Goal: Task Accomplishment & Management: Manage account settings

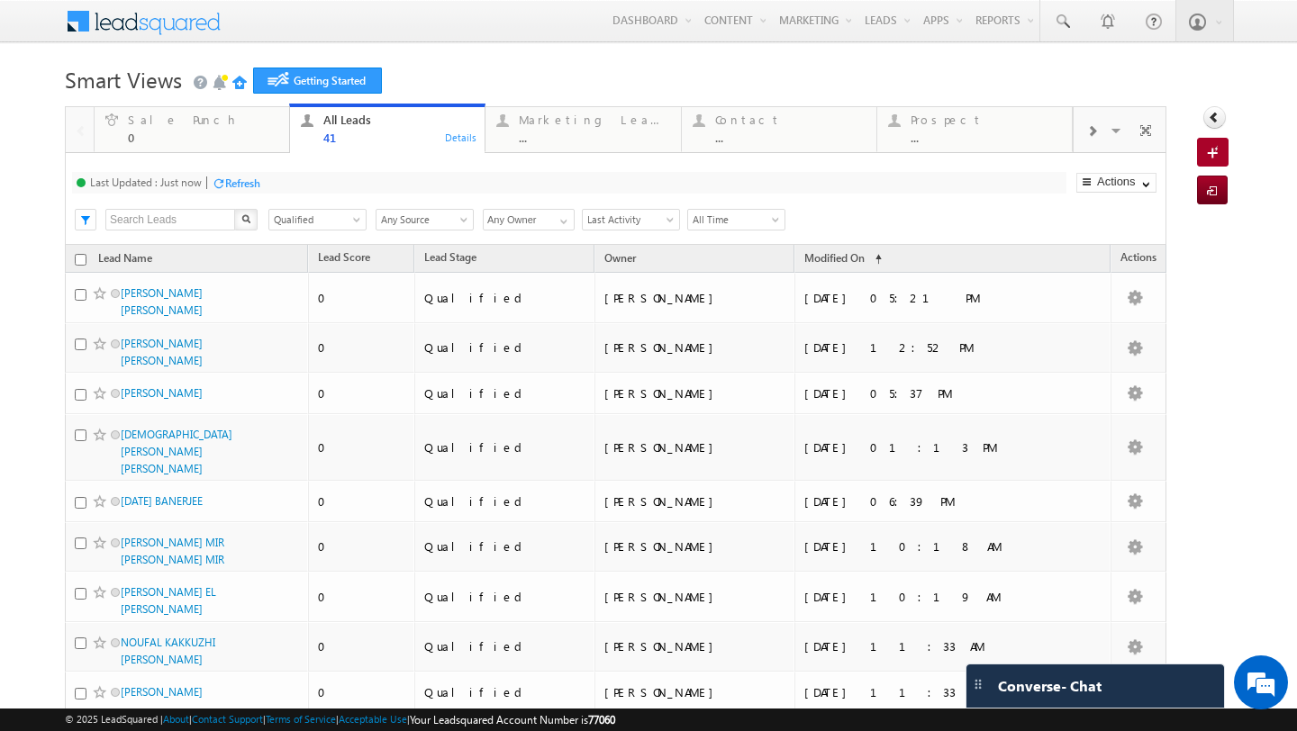
click at [439, 225] on span "Any Source" at bounding box center [421, 220] width 91 height 16
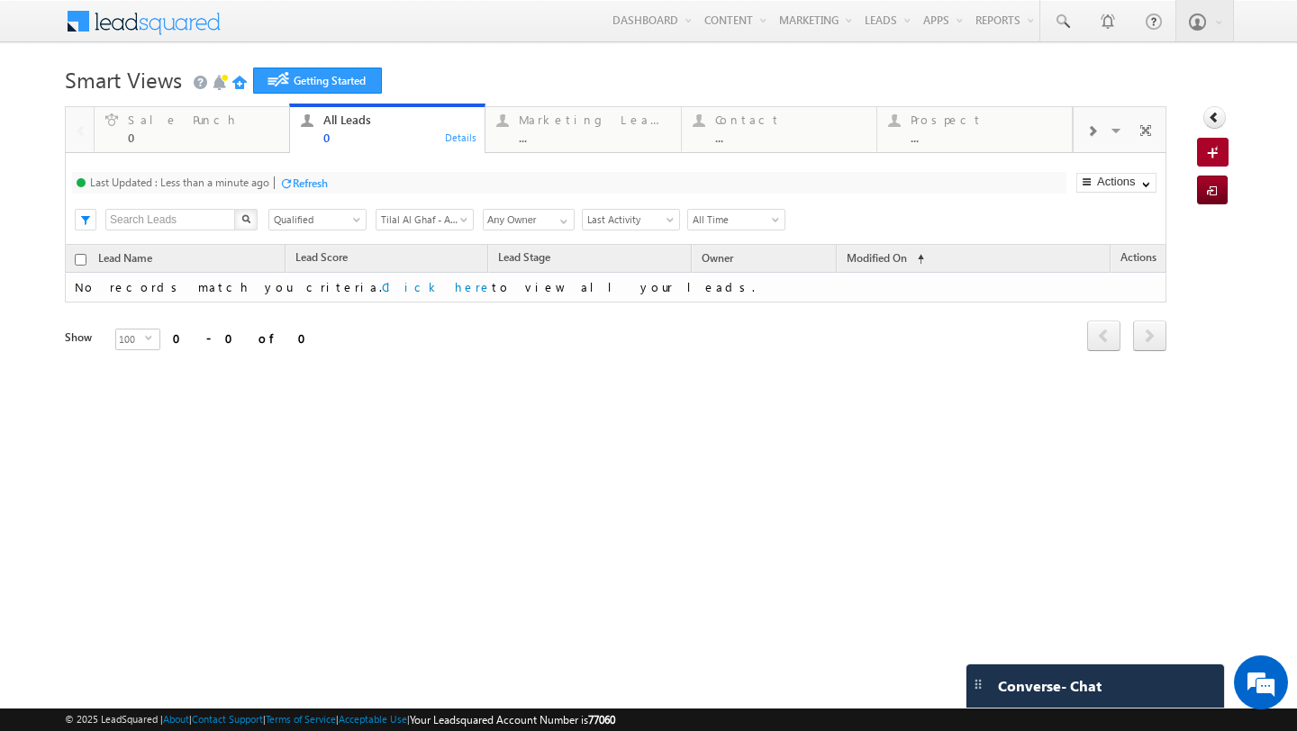
click at [344, 222] on span "Qualified" at bounding box center [314, 220] width 91 height 16
click at [299, 240] on link "Any Stage" at bounding box center [314, 241] width 91 height 16
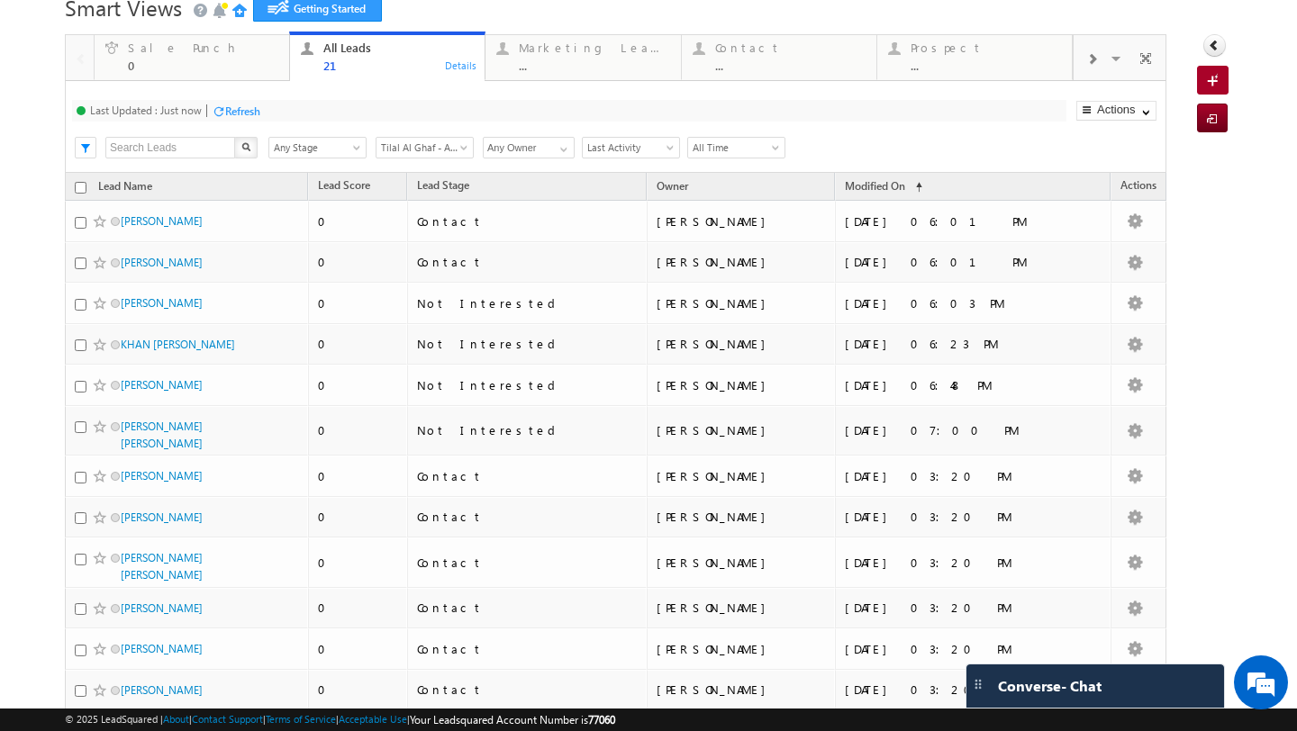
scroll to position [0, 0]
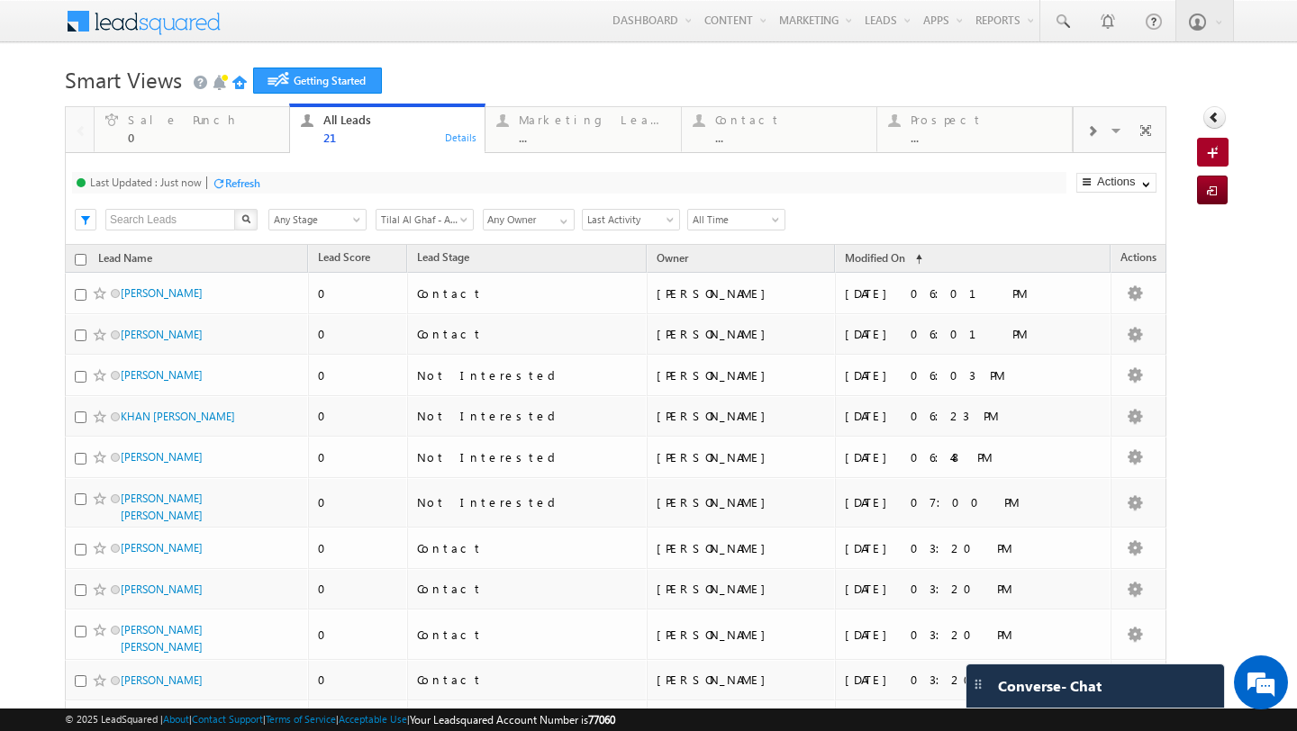
click at [420, 222] on span "Tilal Al Ghaf - Aura_Harmony_Alaya.xlsx - HARMONY" at bounding box center [421, 220] width 91 height 16
click at [398, 234] on link "Any Source" at bounding box center [421, 241] width 91 height 16
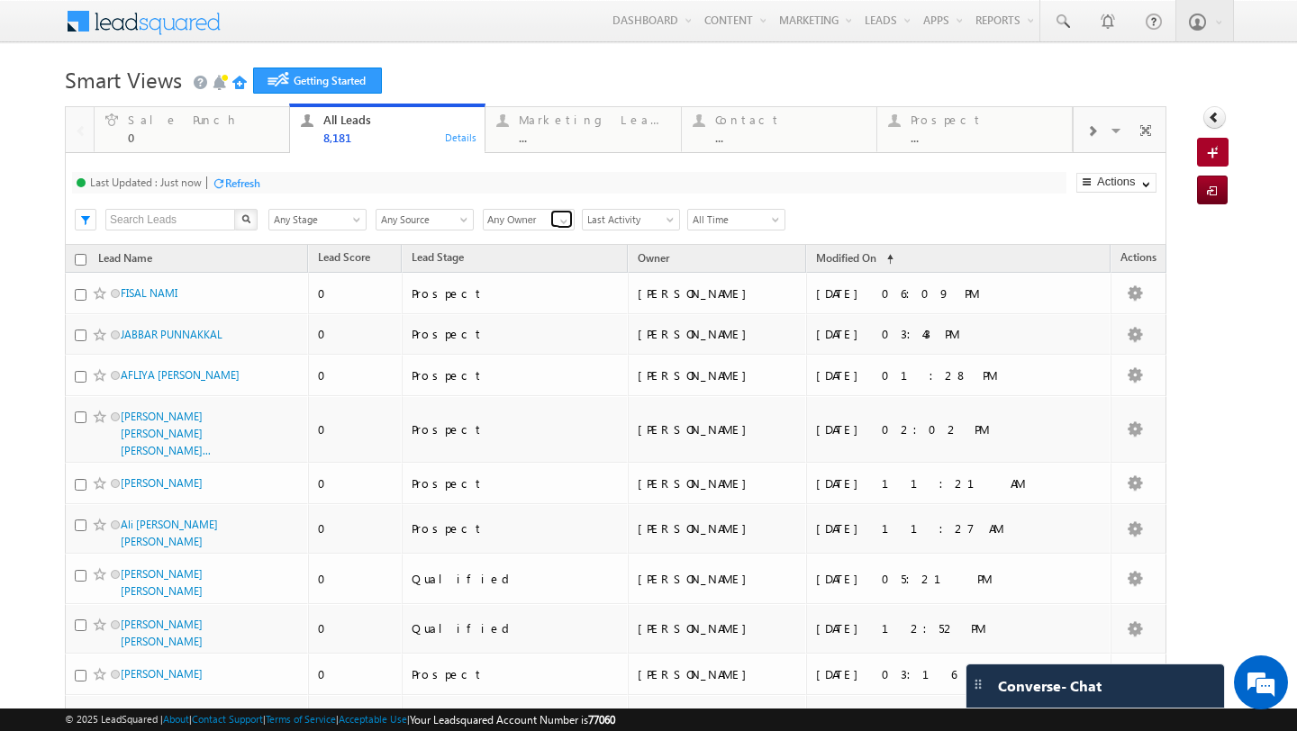
click at [566, 220] on span at bounding box center [564, 221] width 14 height 14
click at [541, 279] on link "[PERSON_NAME]" at bounding box center [529, 277] width 93 height 21
type input "[PERSON_NAME]"
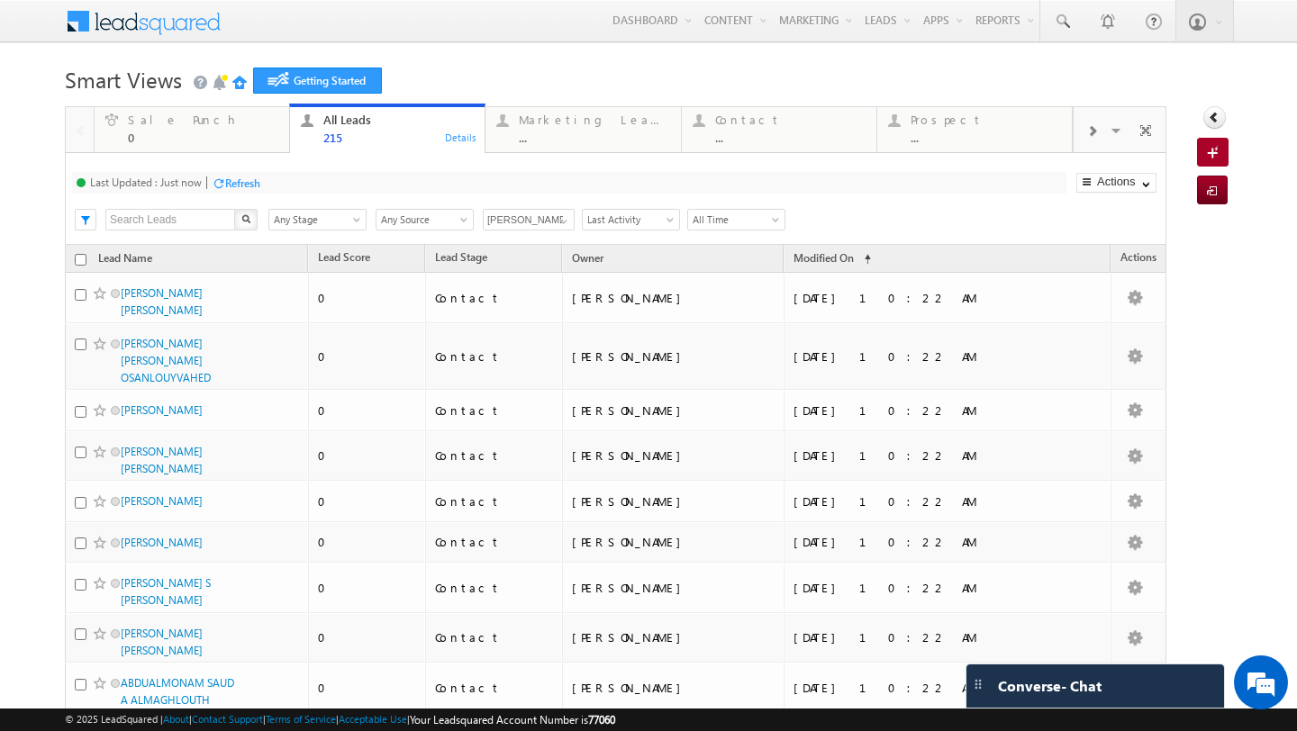
click at [80, 259] on input "checkbox" at bounding box center [81, 260] width 12 height 12
checkbox input "true"
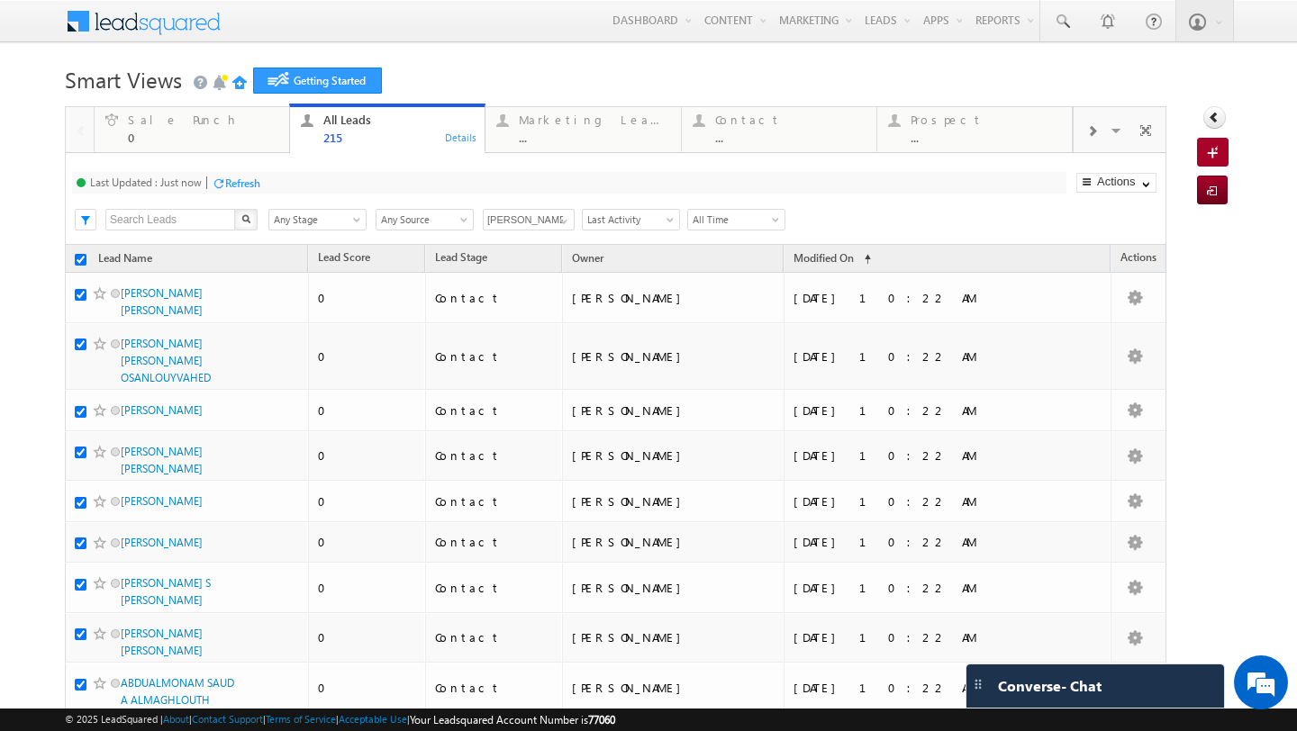
checkbox input "true"
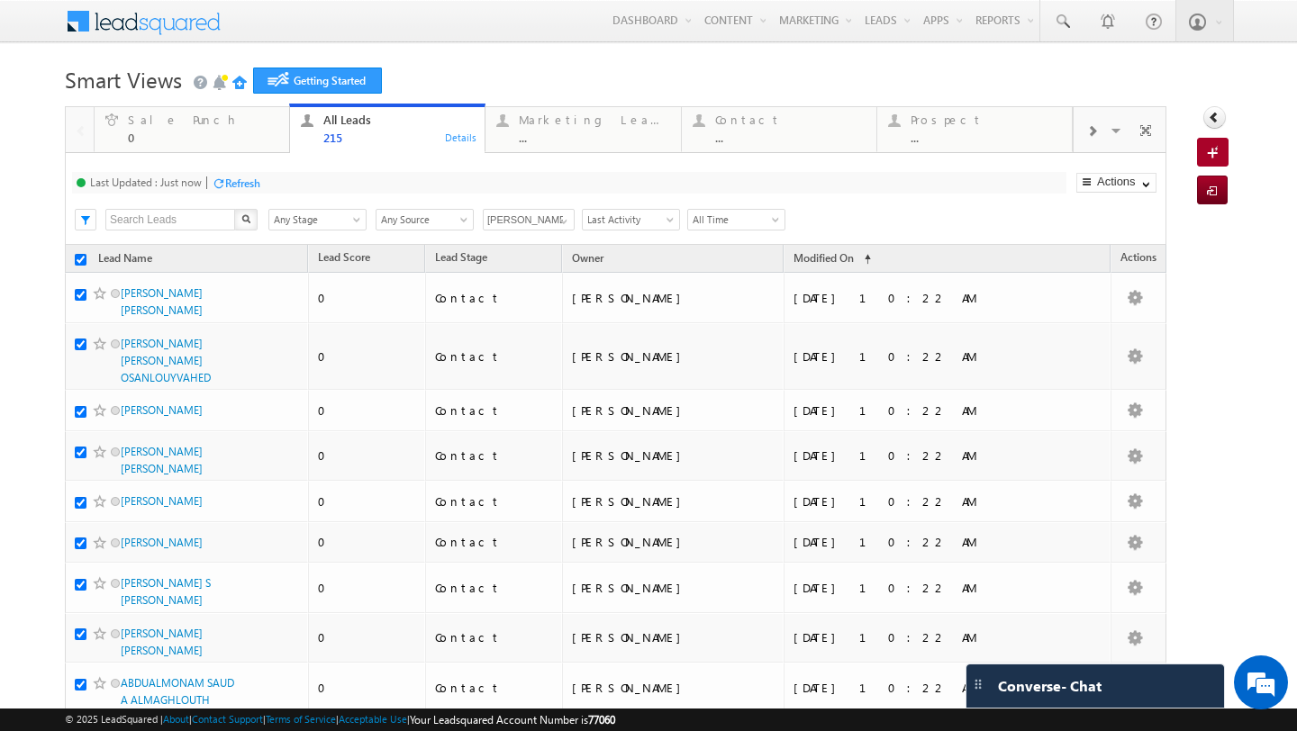
checkbox input "true"
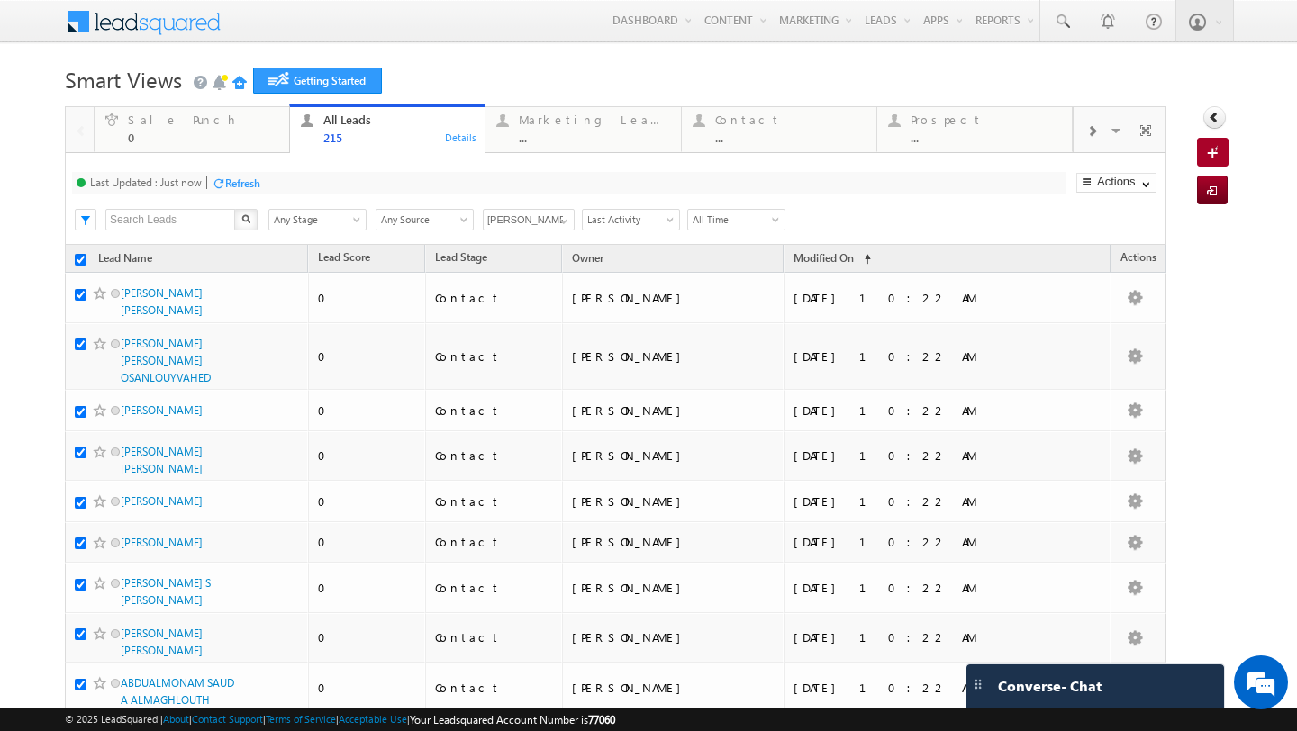
checkbox input "true"
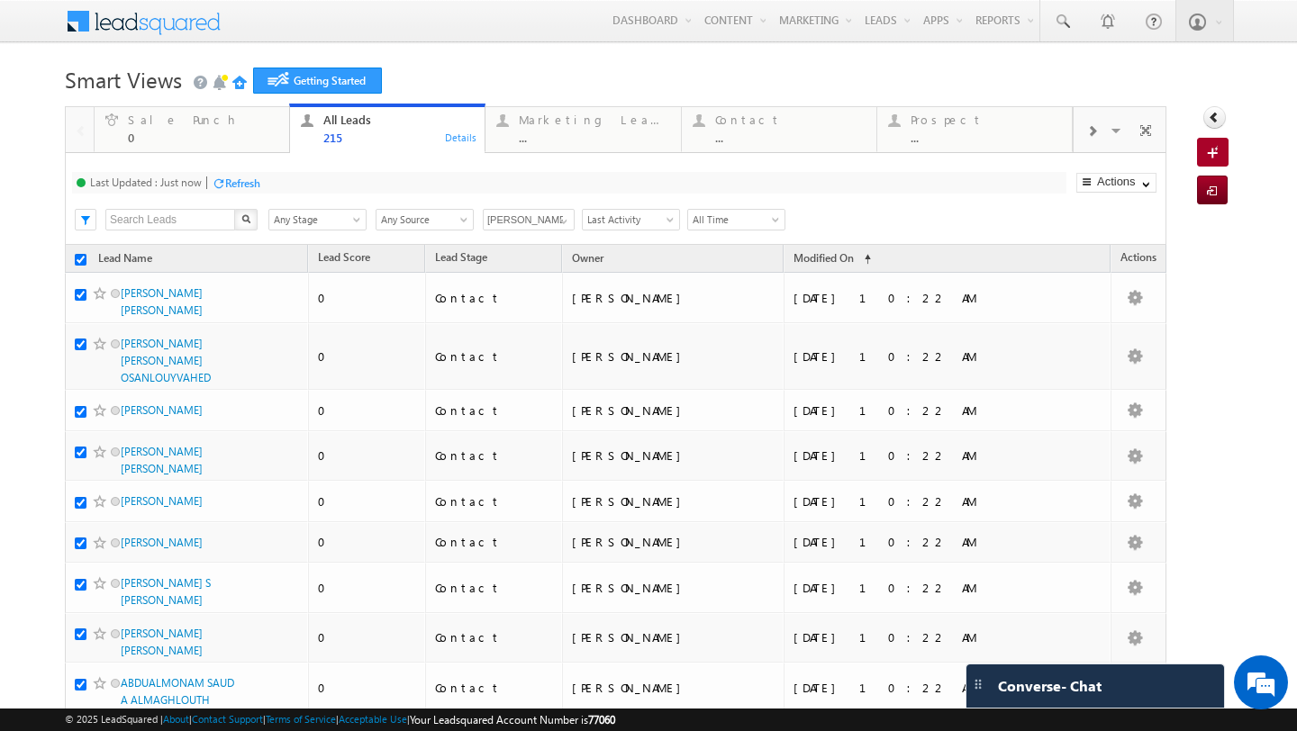
checkbox input "true"
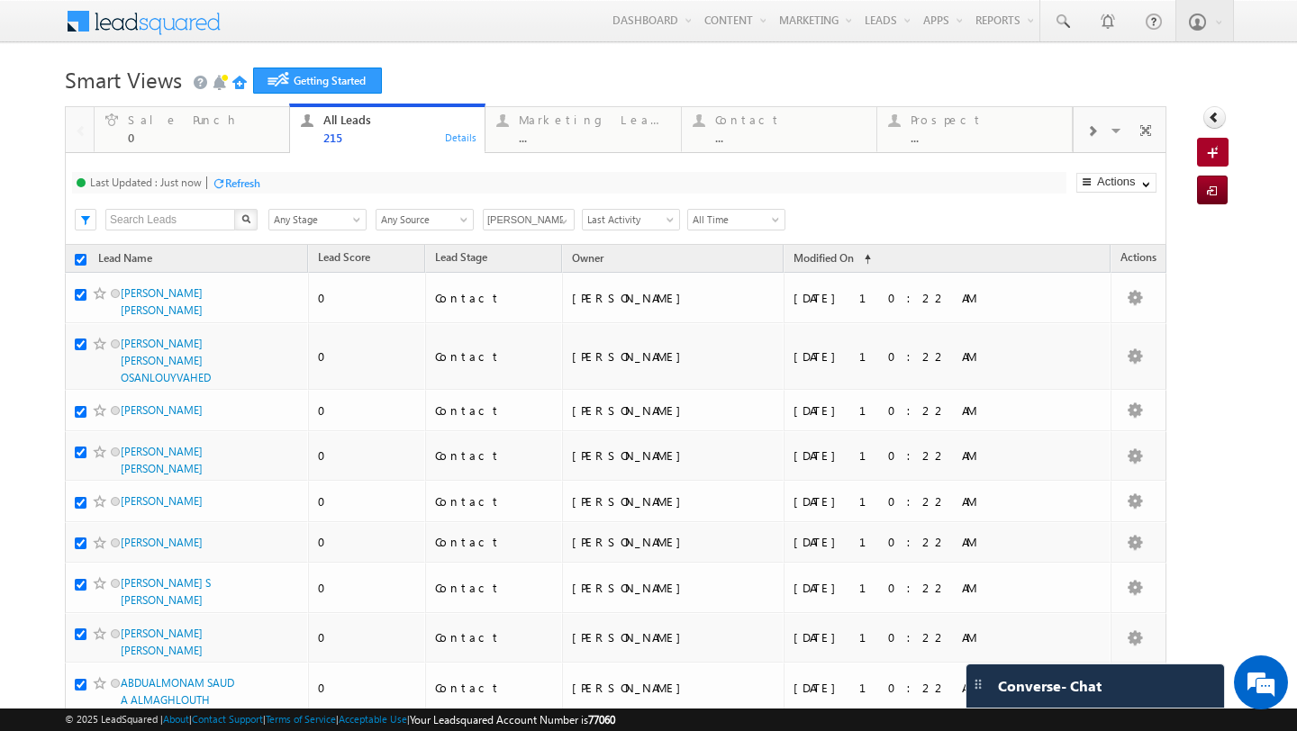
checkbox input "true"
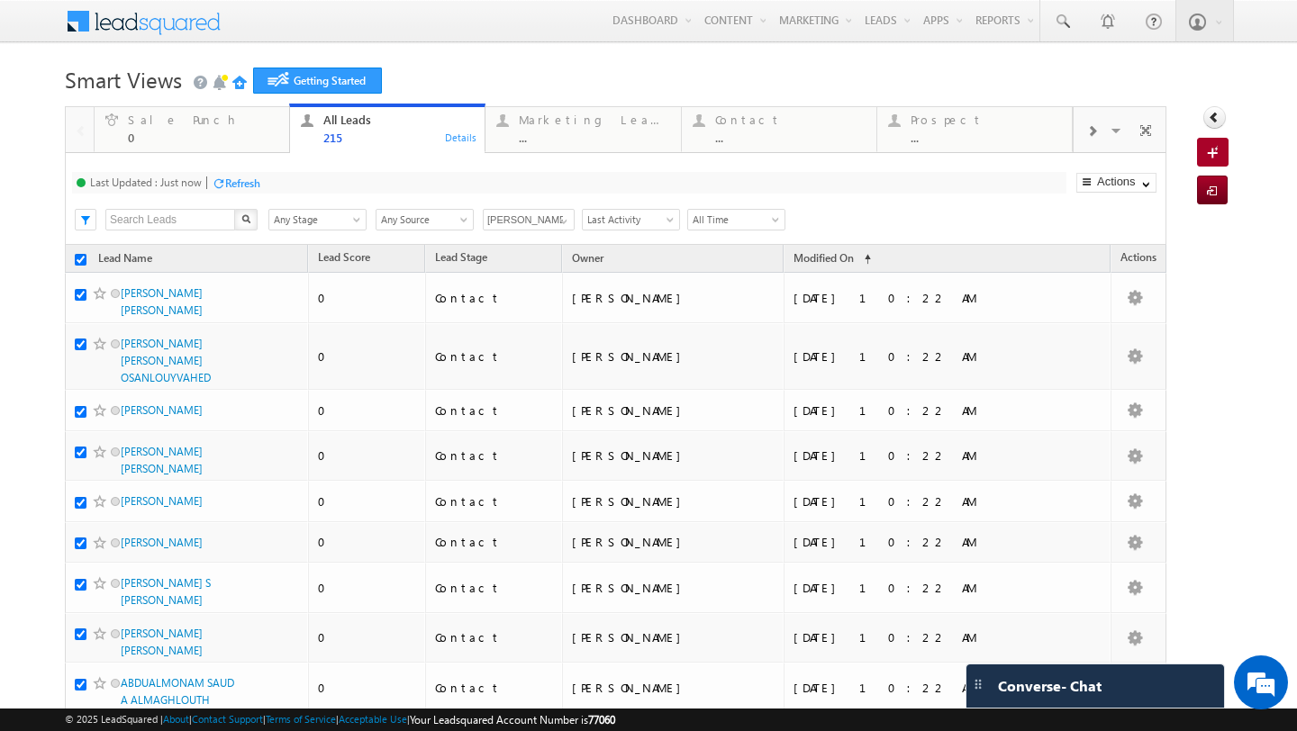
checkbox input "true"
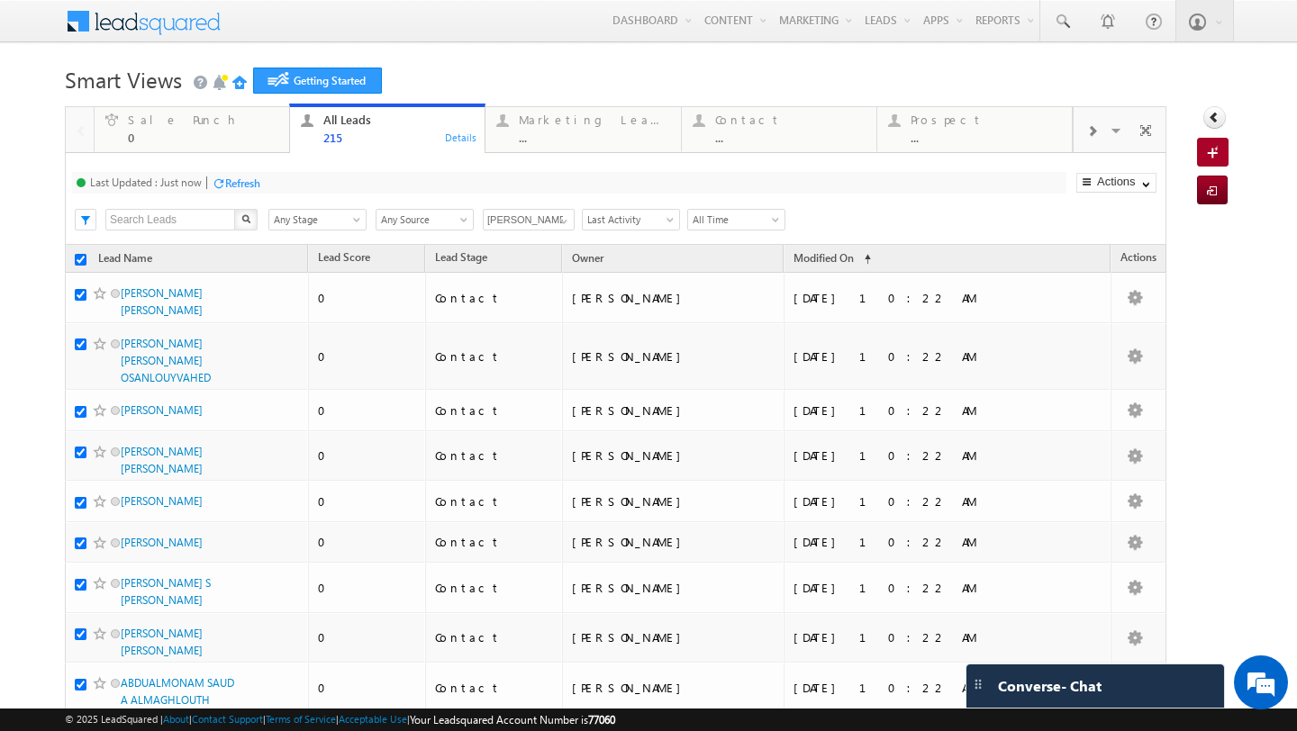
checkbox input "true"
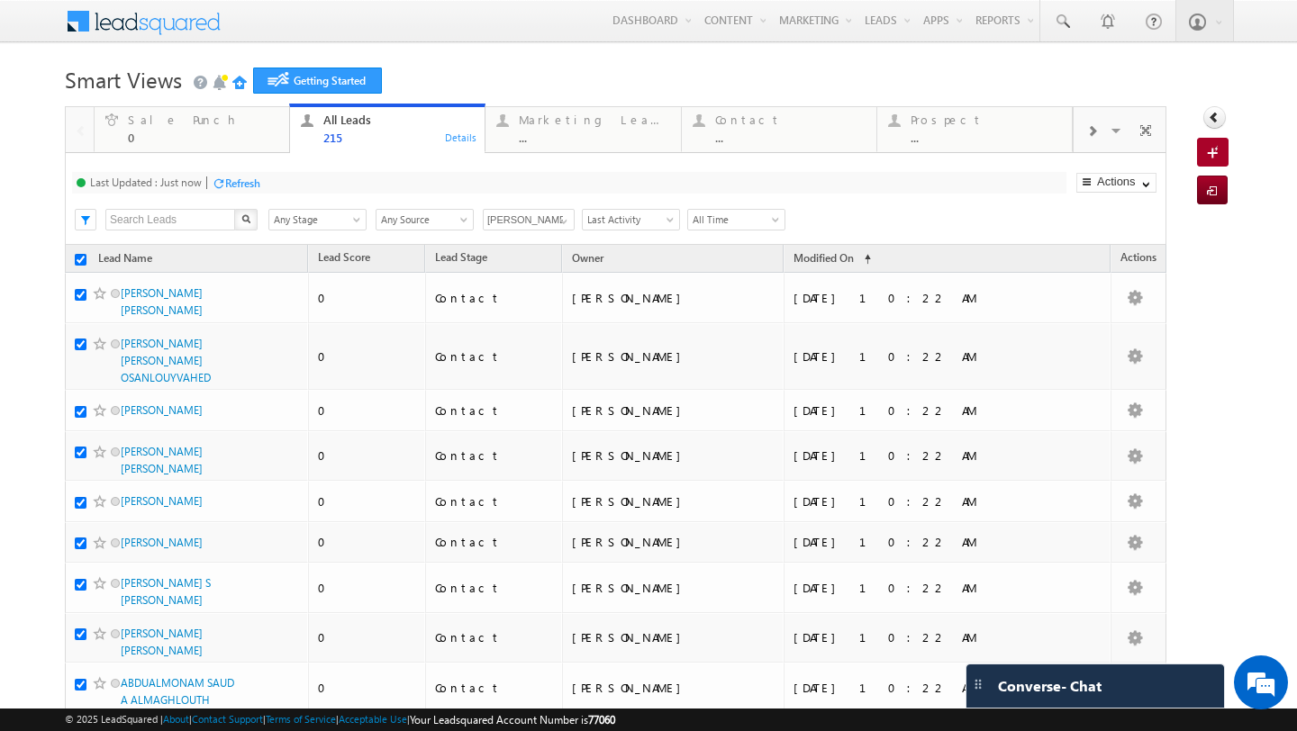
checkbox input "true"
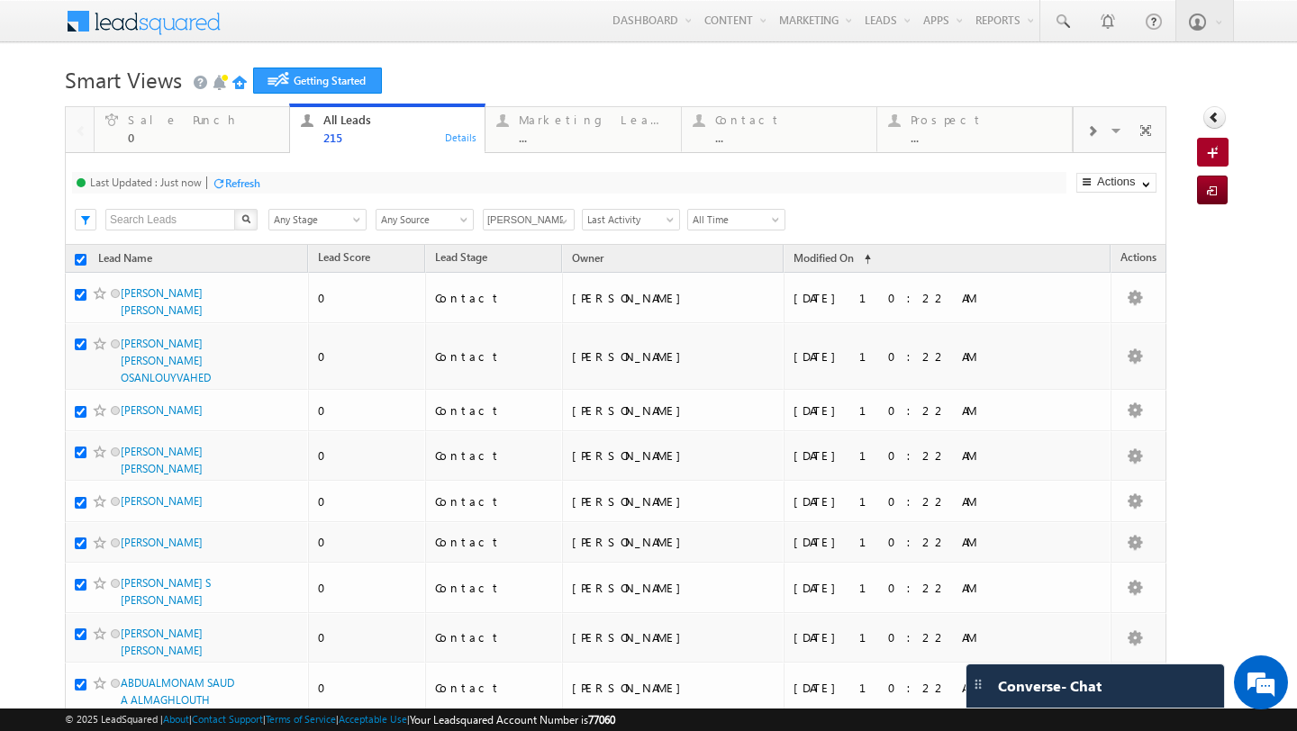
checkbox input "true"
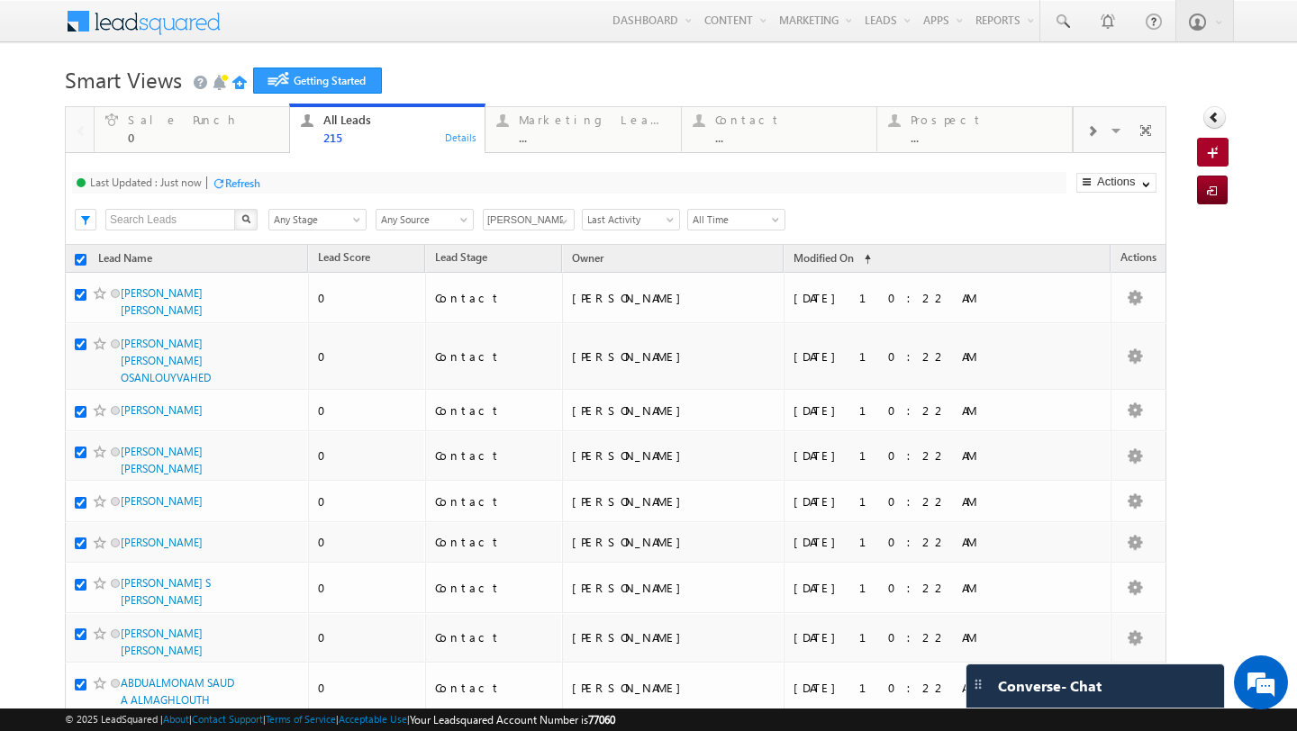
checkbox input "true"
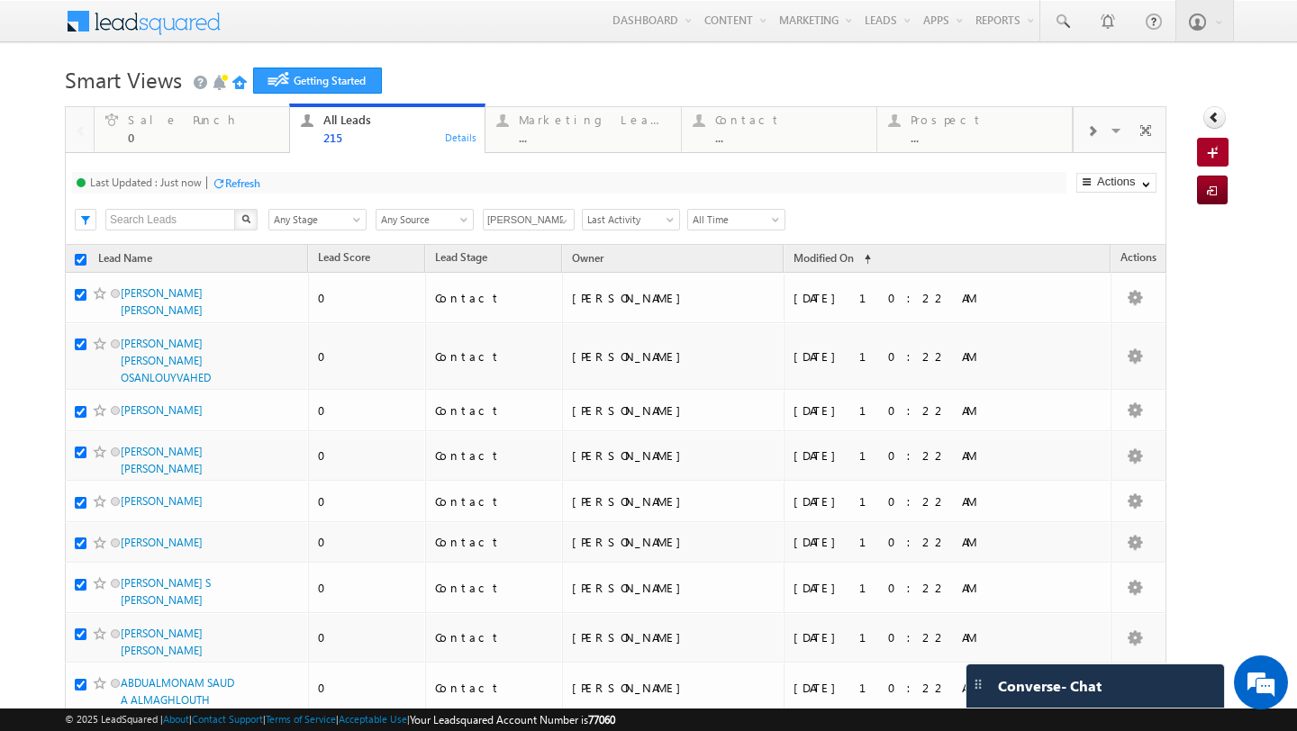
checkbox input "true"
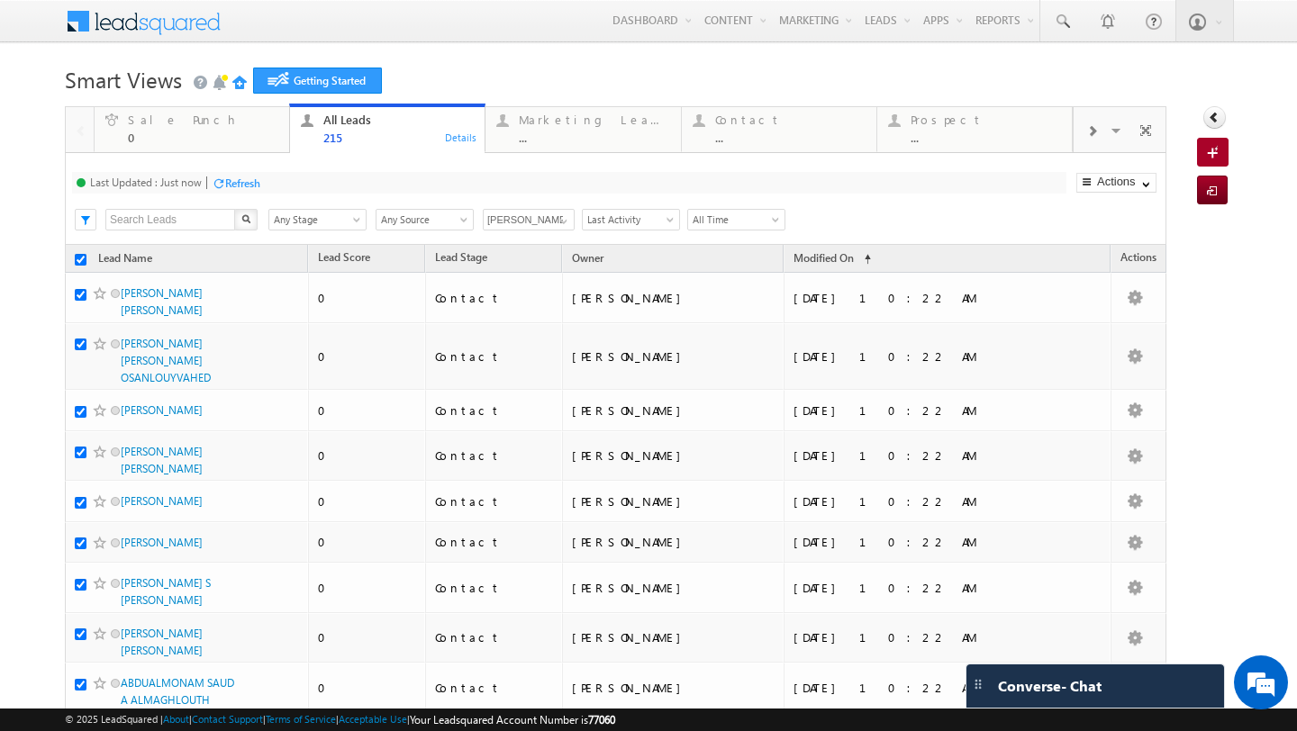
checkbox input "true"
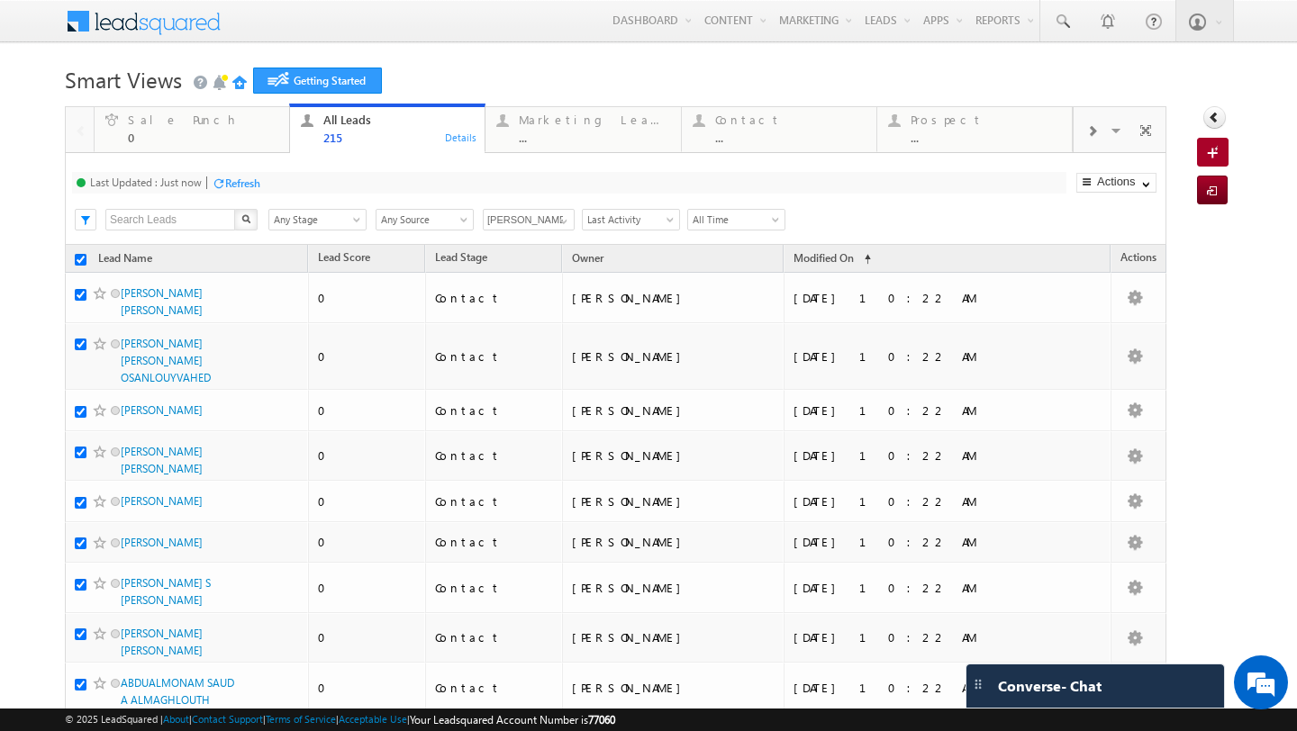
checkbox input "true"
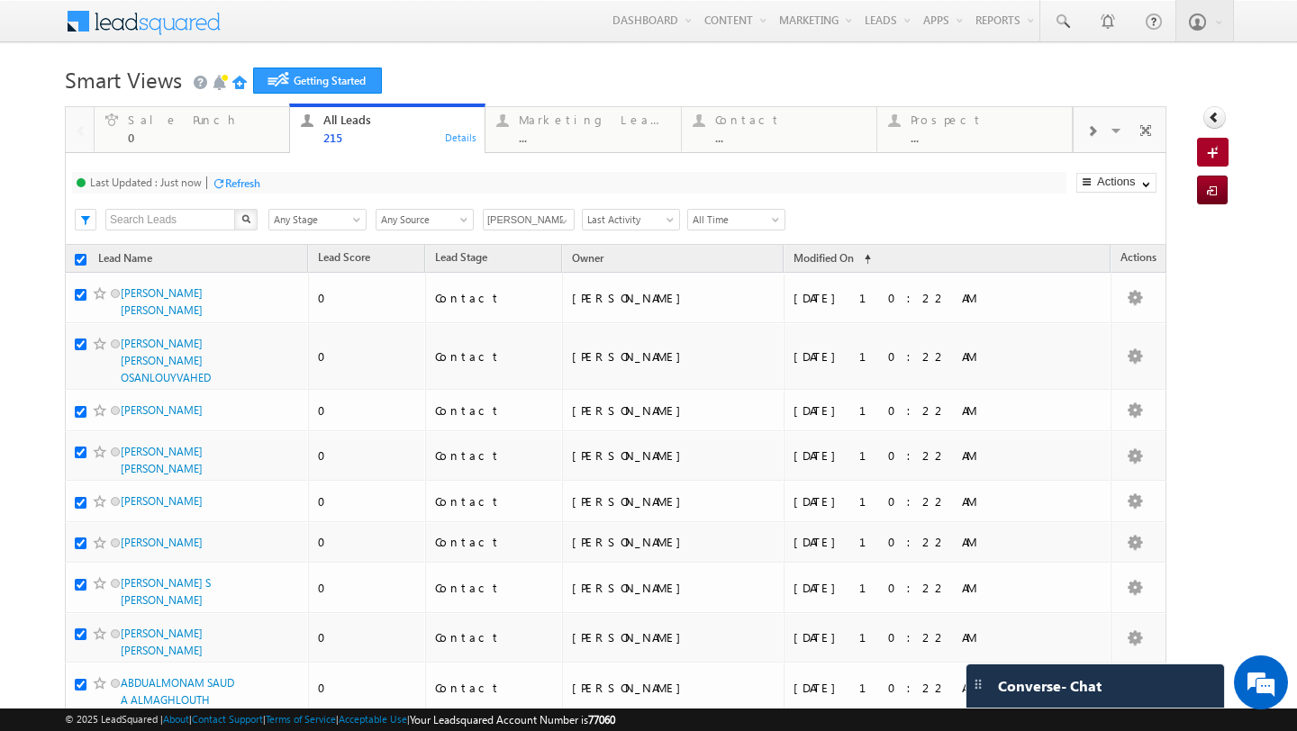
checkbox input "true"
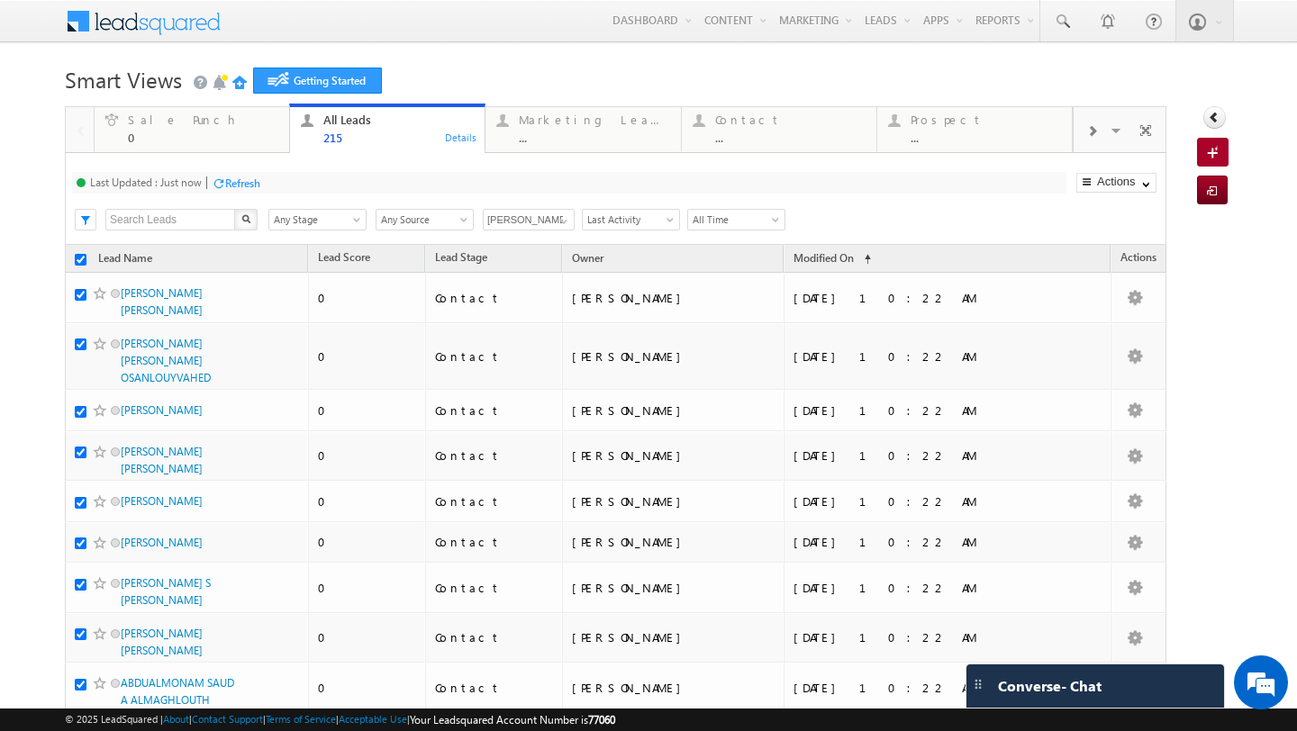
checkbox input "true"
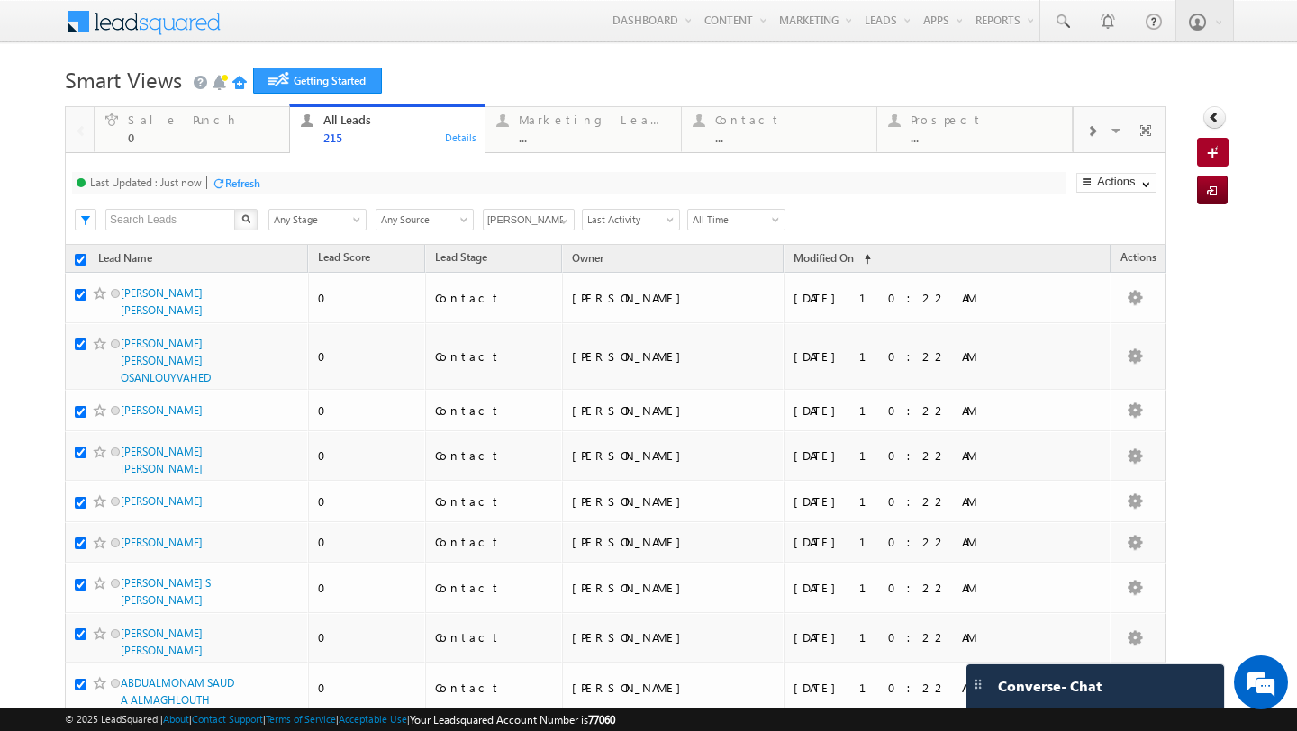
checkbox input "true"
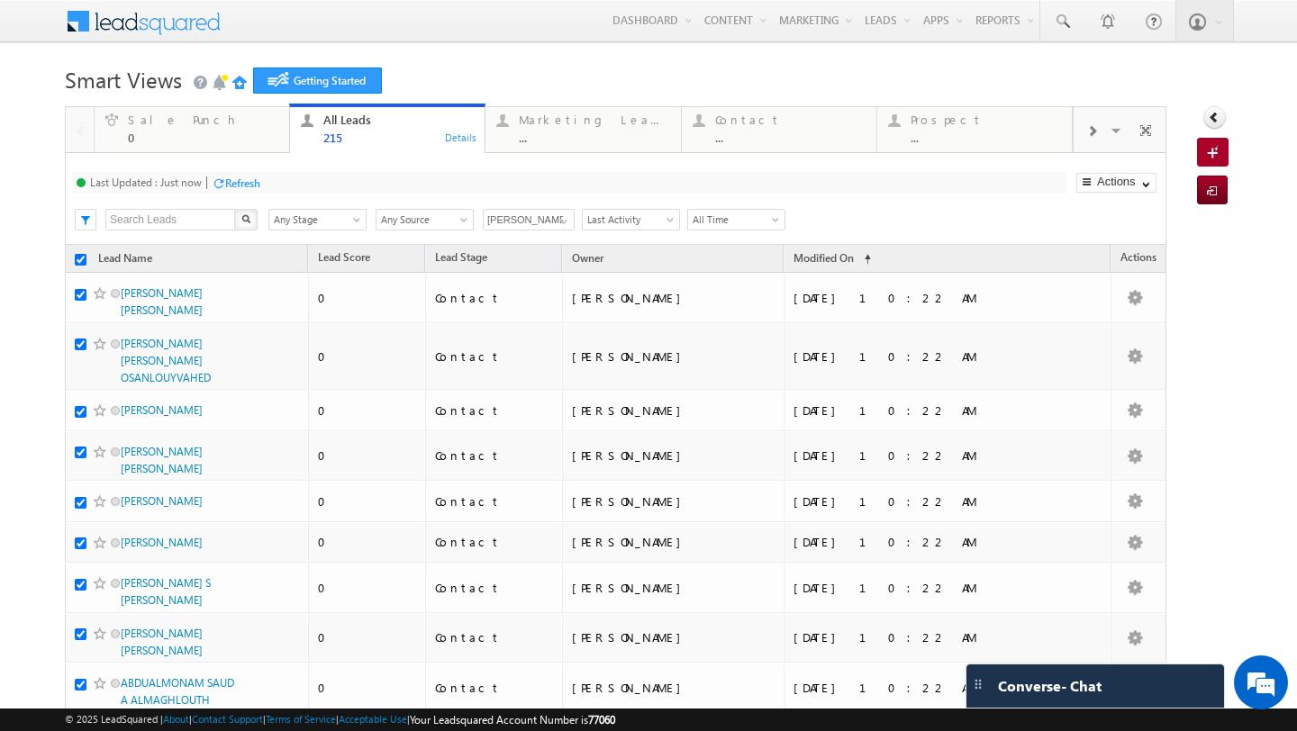
checkbox input "true"
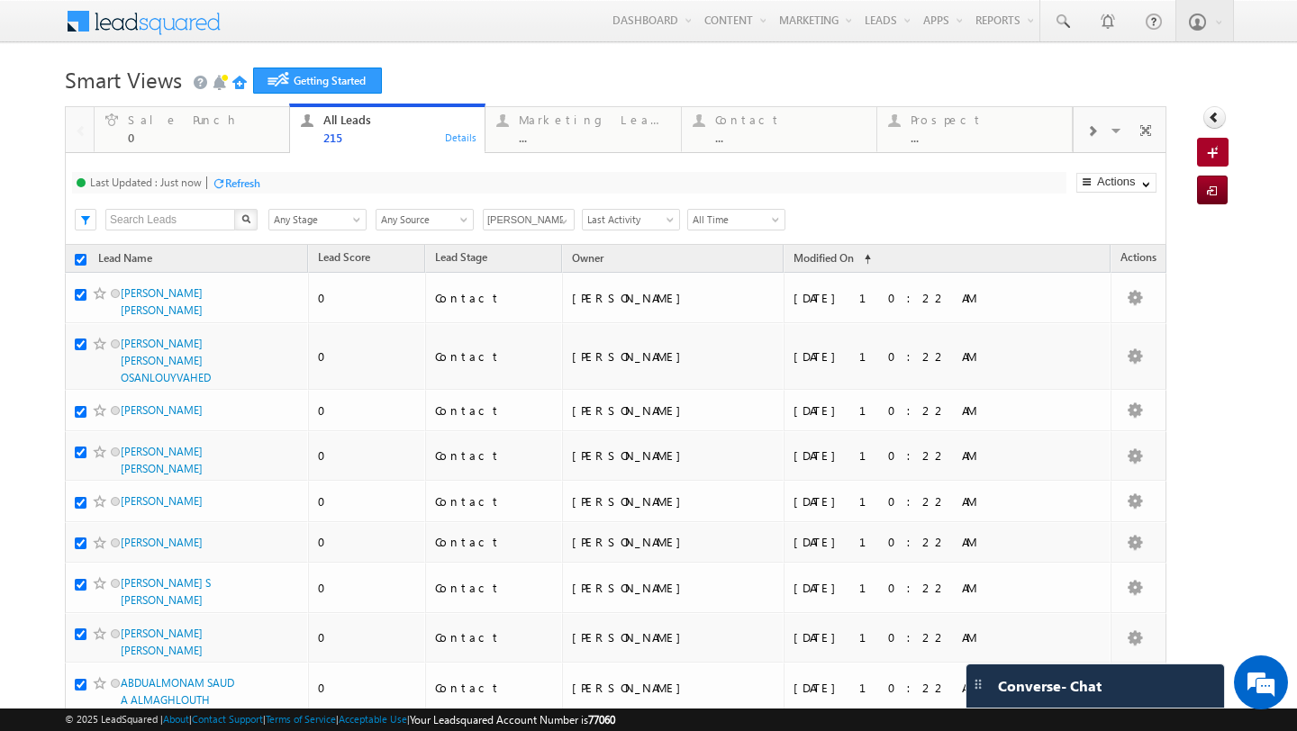
checkbox input "true"
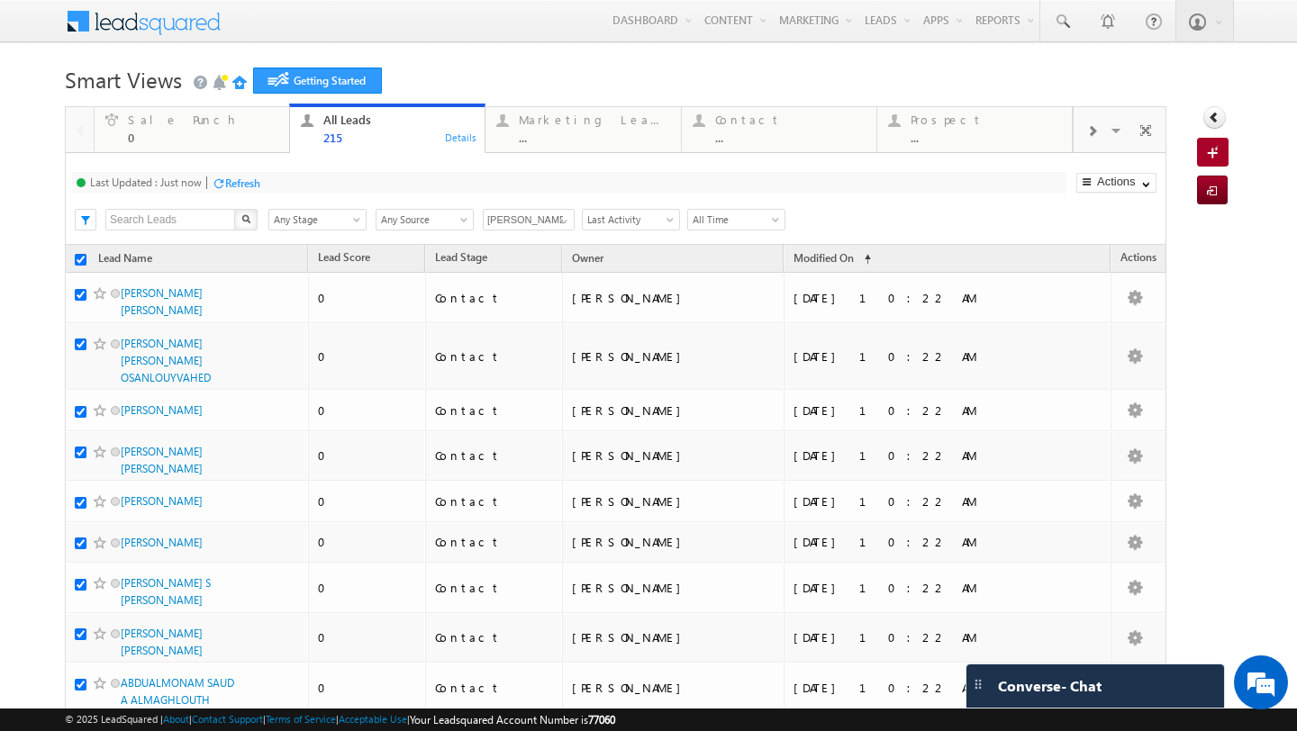
checkbox input "true"
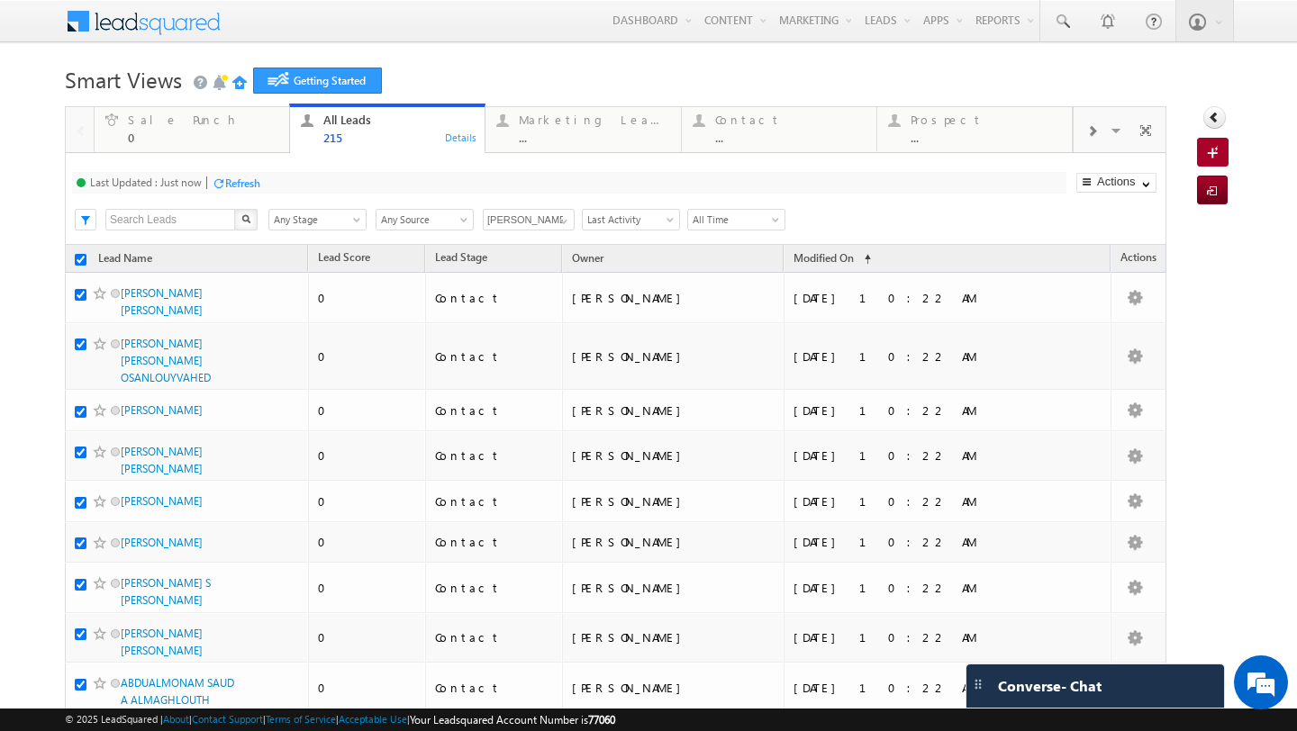
checkbox input "true"
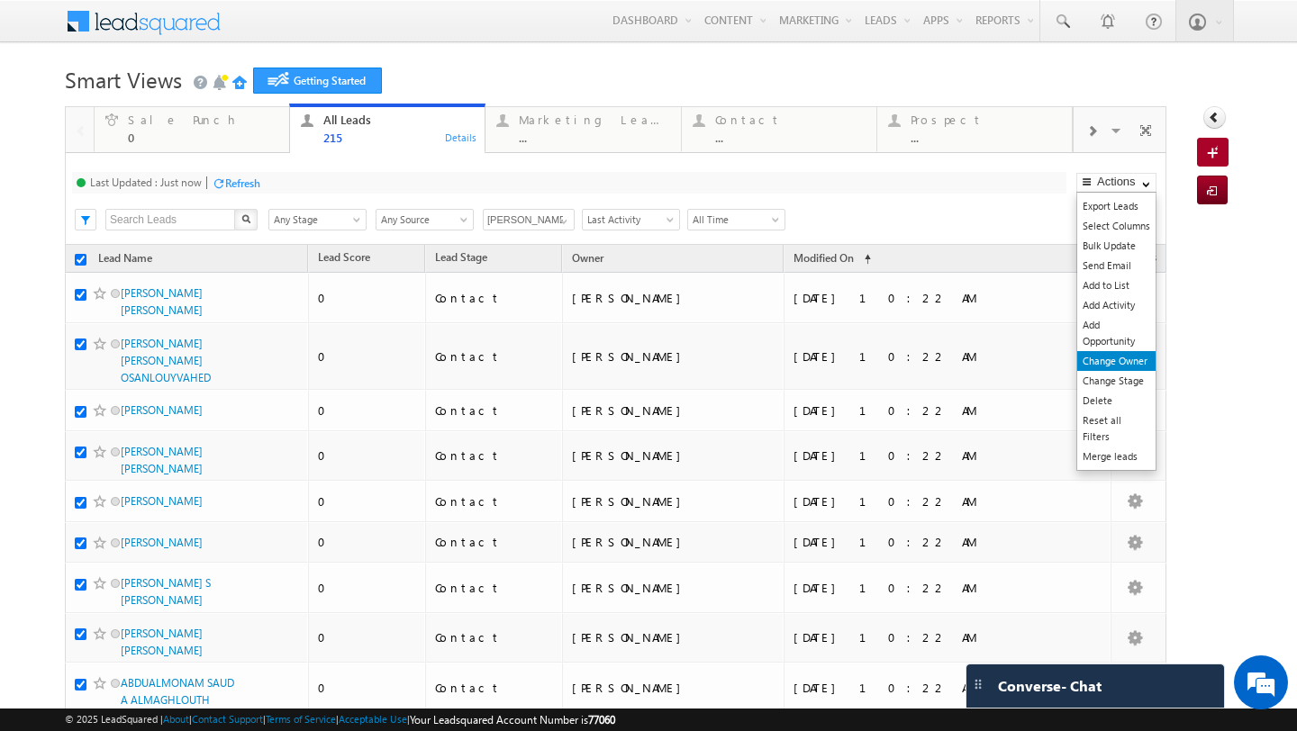
click at [1109, 355] on link "Change Owner" at bounding box center [1116, 361] width 78 height 20
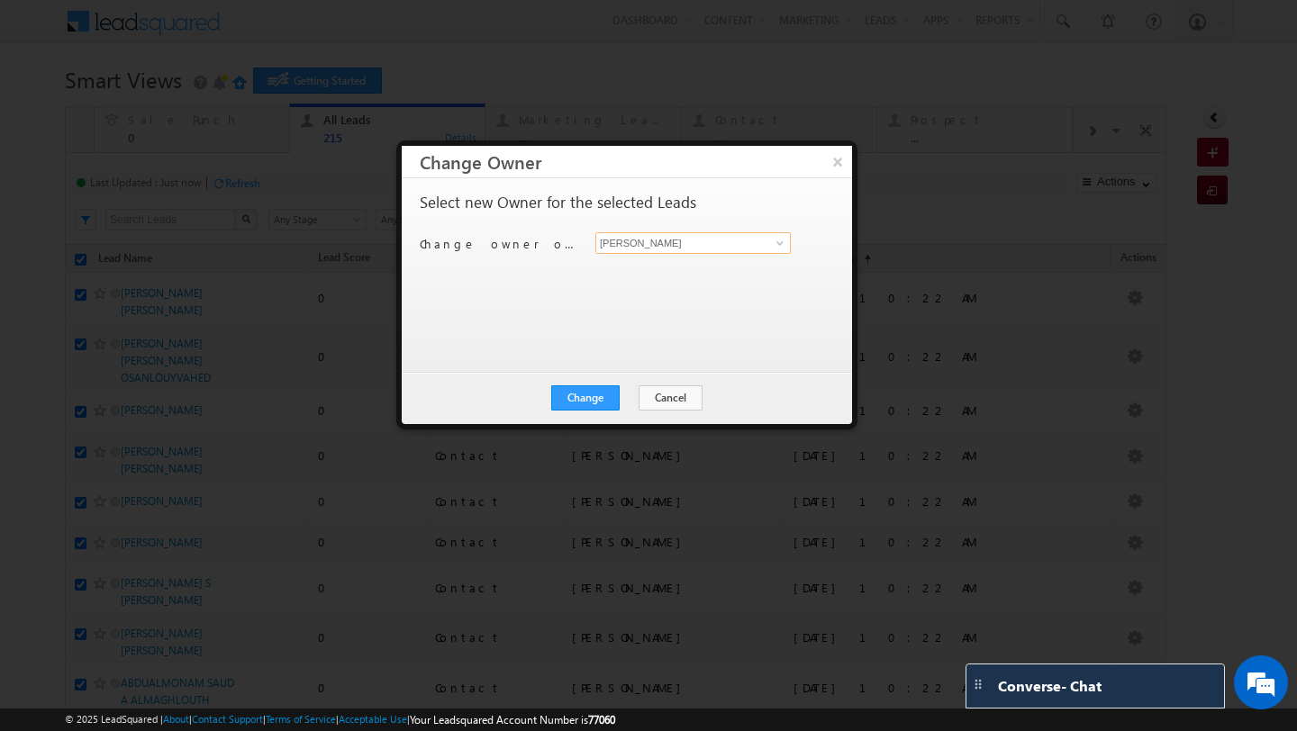
click at [614, 248] on input "[PERSON_NAME]" at bounding box center [692, 243] width 195 height 22
click at [635, 286] on link "[PERSON_NAME] [PERSON_NAME][EMAIL_ADDRESS][PERSON_NAME][DOMAIN_NAME]" at bounding box center [692, 271] width 195 height 34
type input "[PERSON_NAME]"
click at [594, 396] on button "Change" at bounding box center [585, 397] width 68 height 25
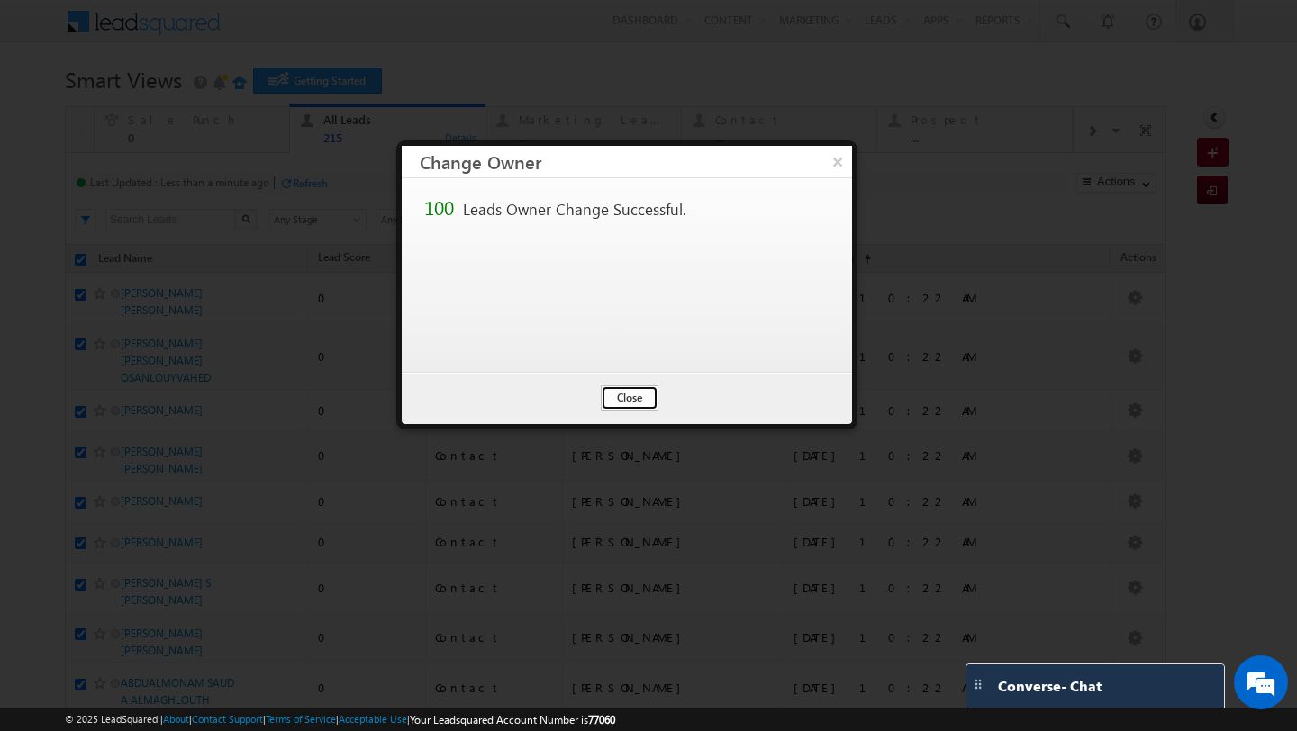
click at [629, 403] on button "Close" at bounding box center [630, 397] width 58 height 25
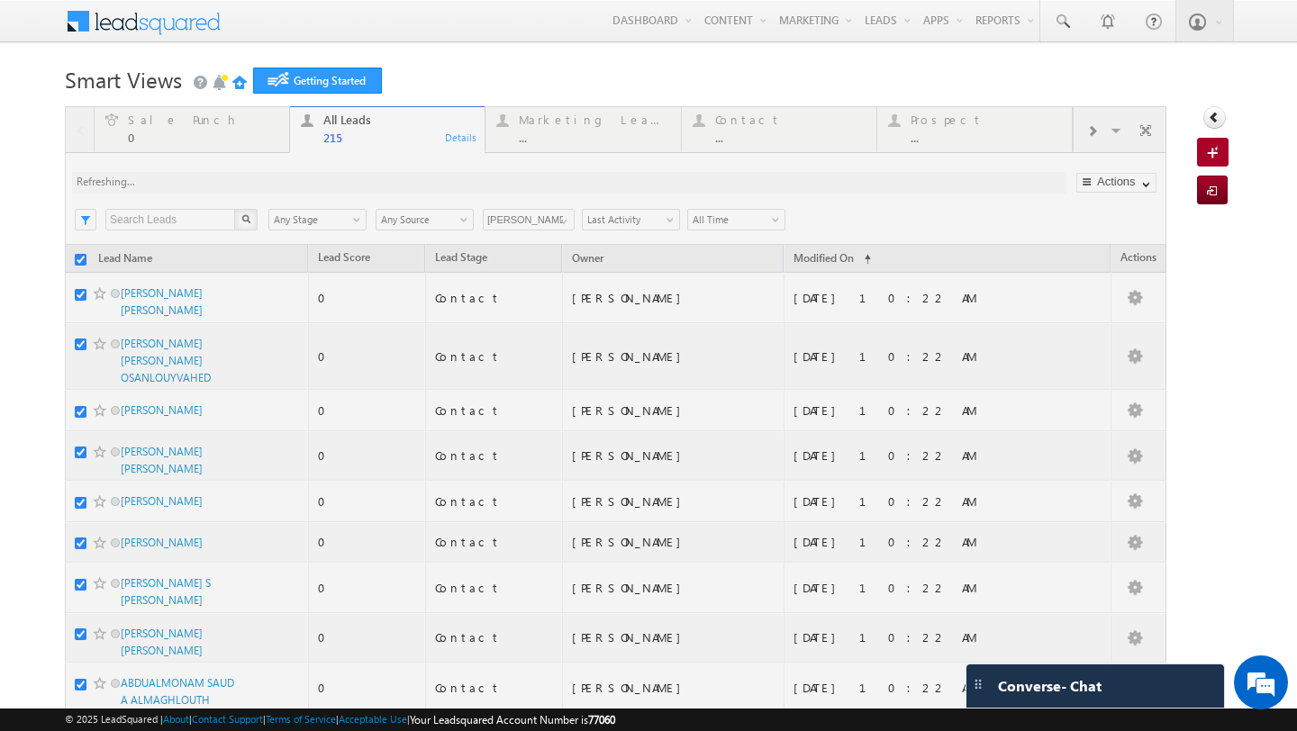
checkbox input "false"
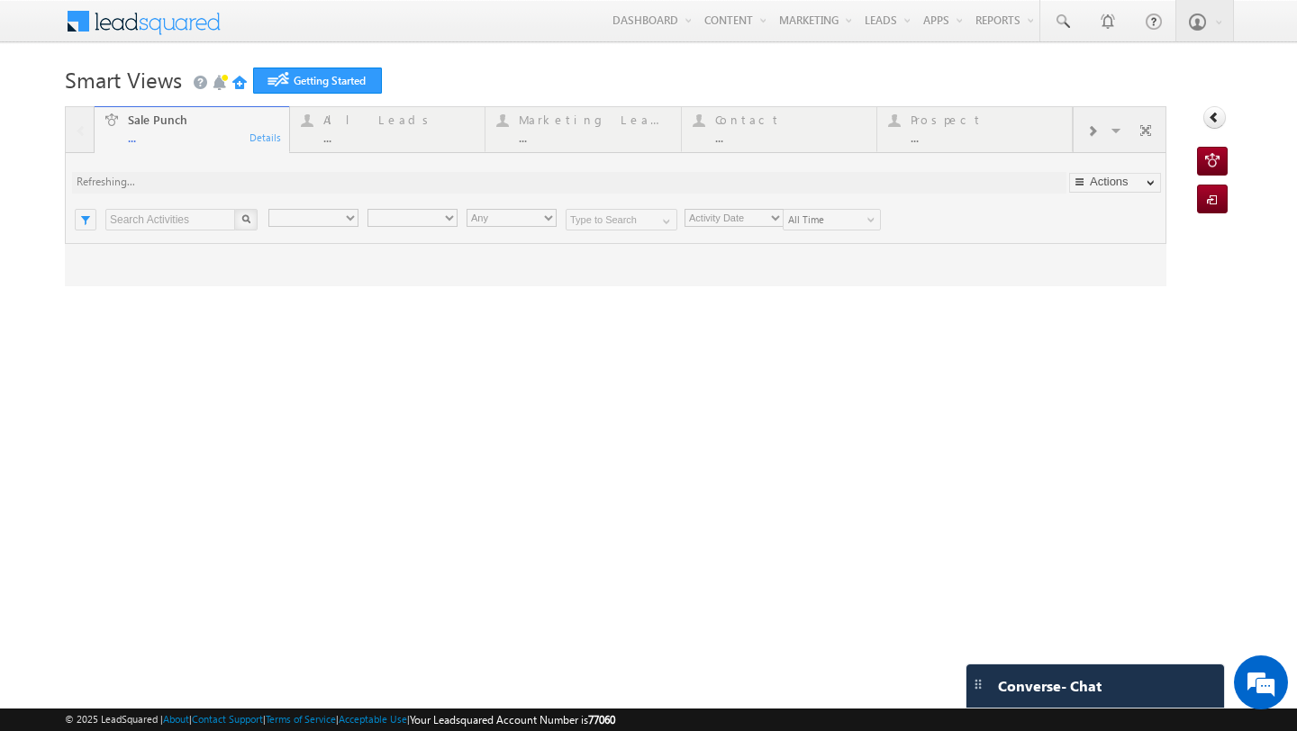
type input "Any Owner"
